Goal: Information Seeking & Learning: Learn about a topic

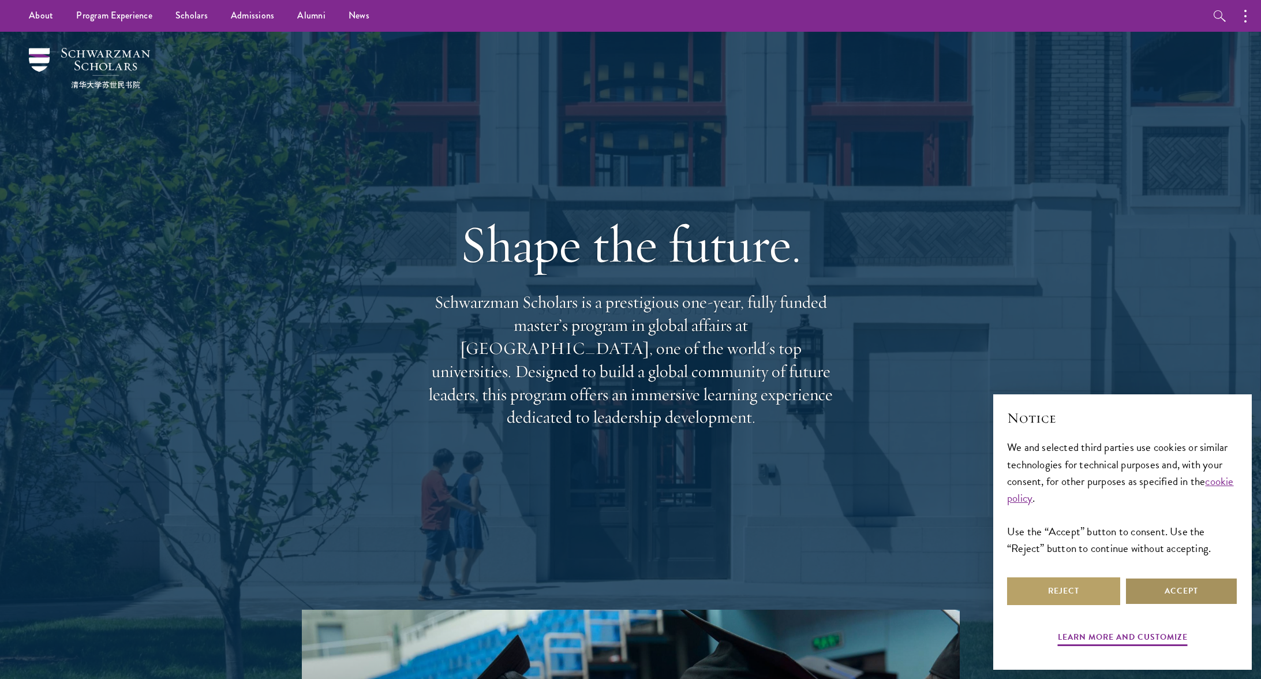
click at [1198, 586] on button "Accept" at bounding box center [1181, 591] width 113 height 28
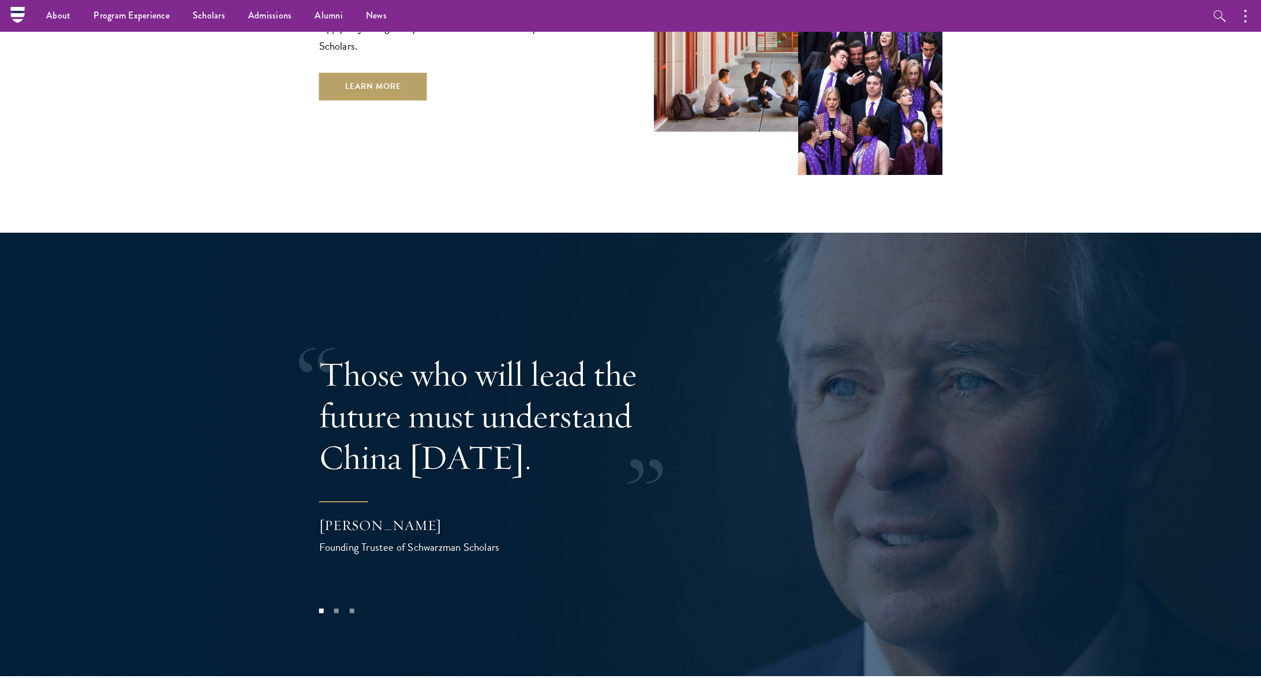
scroll to position [2264, 0]
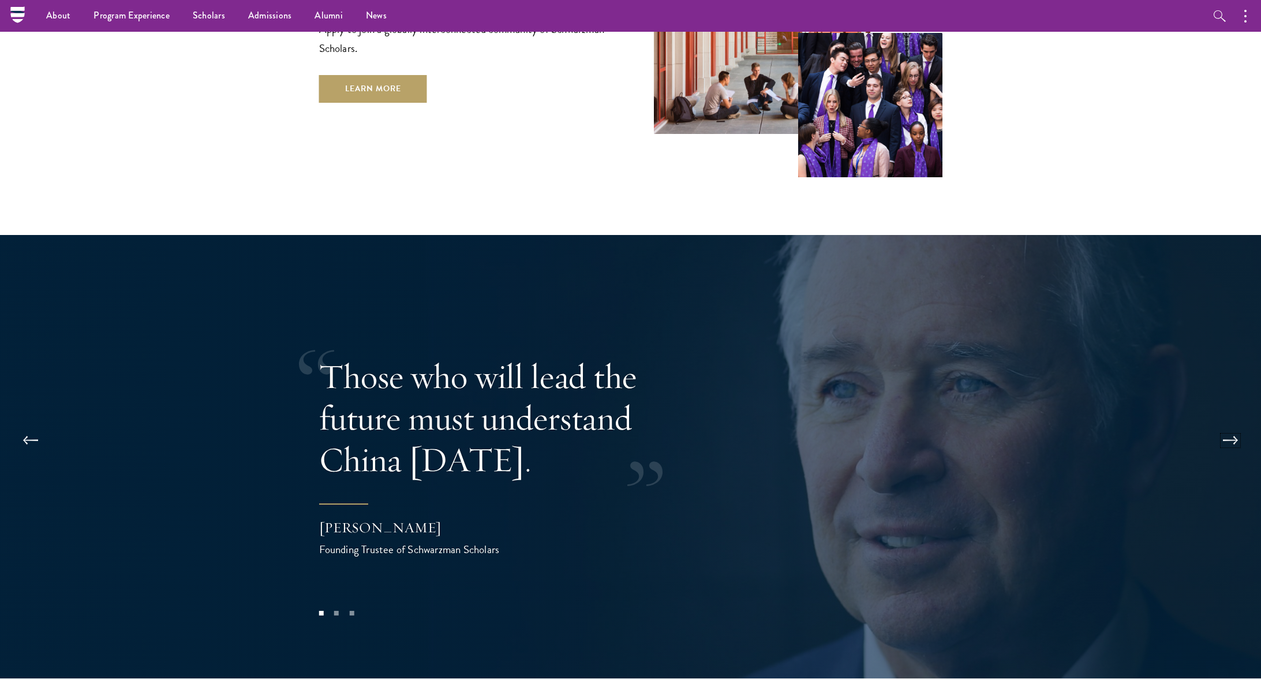
click at [1237, 424] on button at bounding box center [1230, 440] width 38 height 32
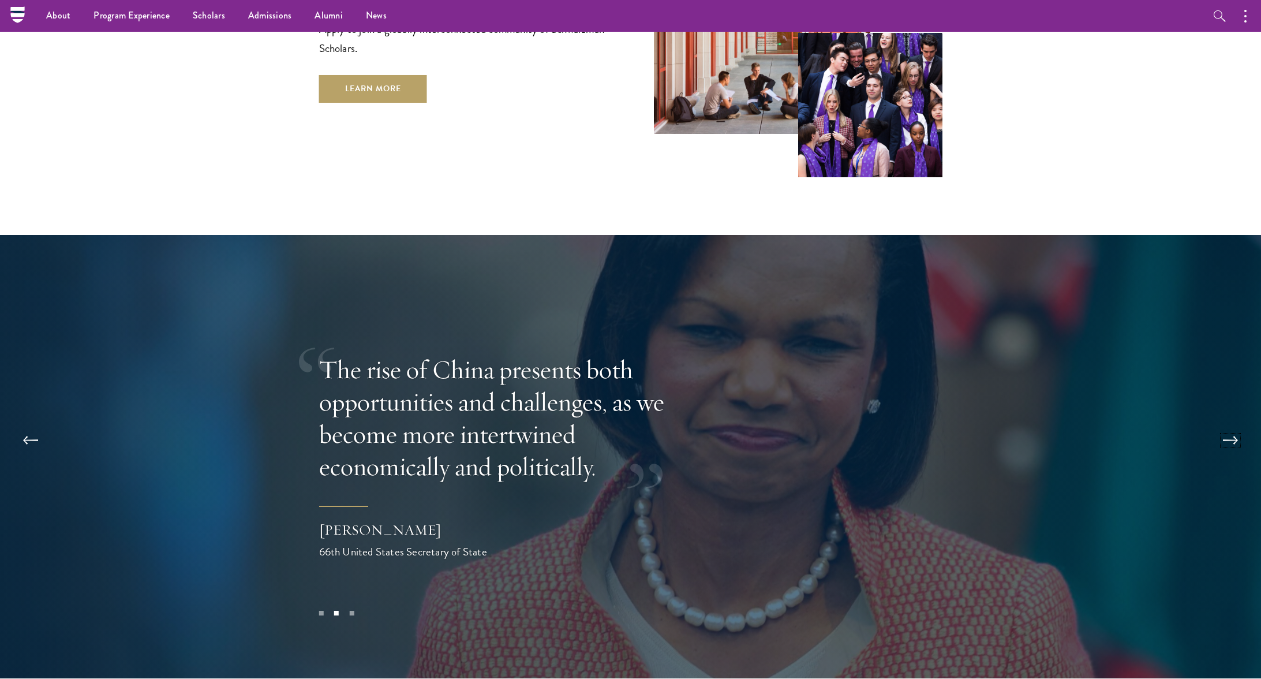
click at [1237, 424] on button at bounding box center [1230, 440] width 38 height 32
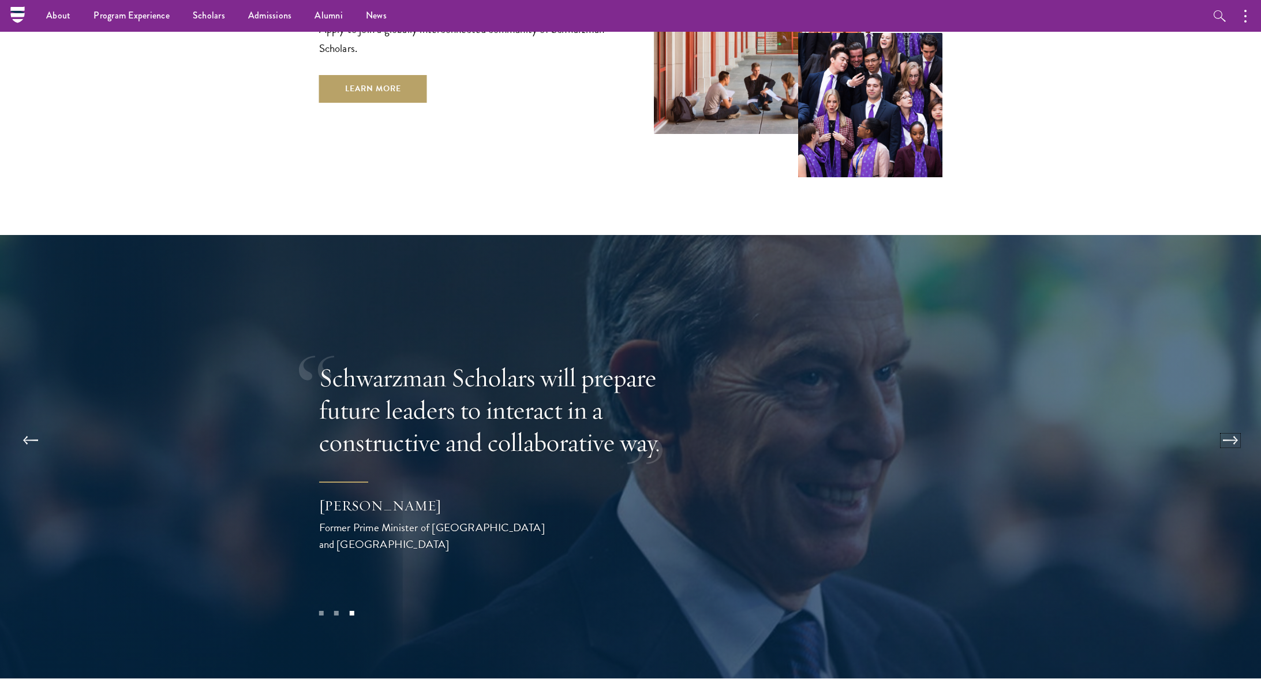
click at [1237, 424] on button at bounding box center [1230, 440] width 38 height 32
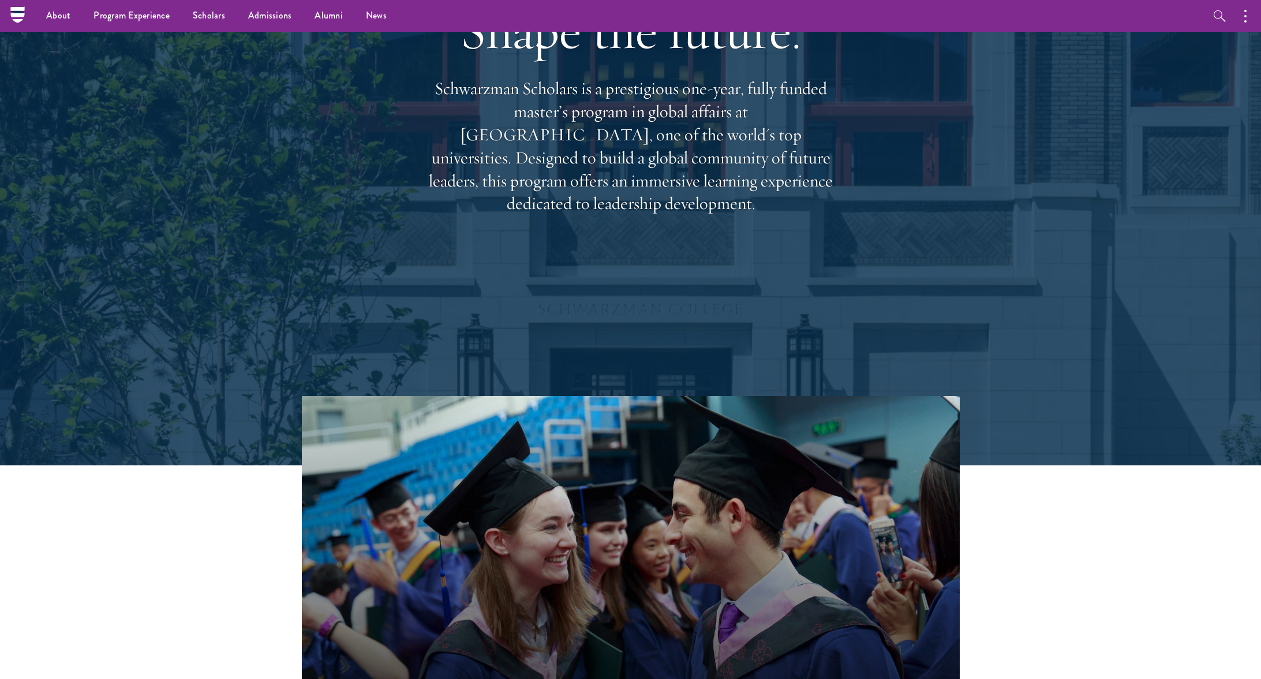
scroll to position [0, 0]
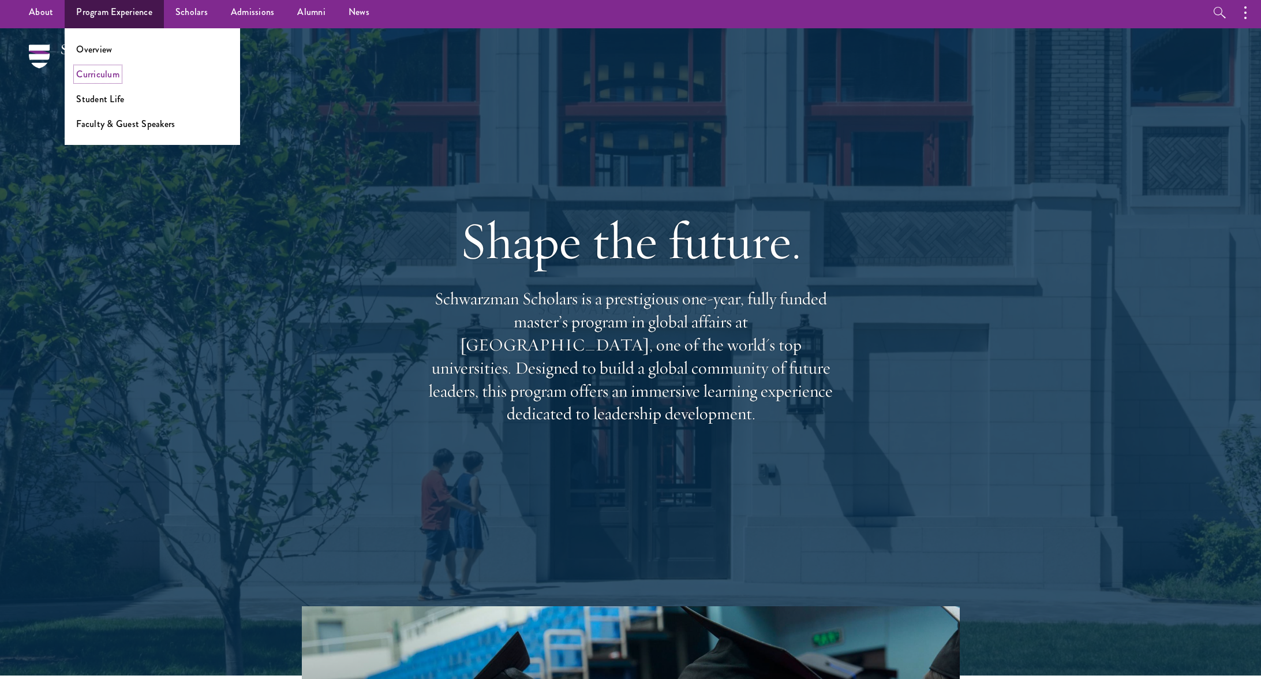
click at [100, 76] on link "Curriculum" at bounding box center [97, 74] width 43 height 13
